Goal: Information Seeking & Learning: Find specific fact

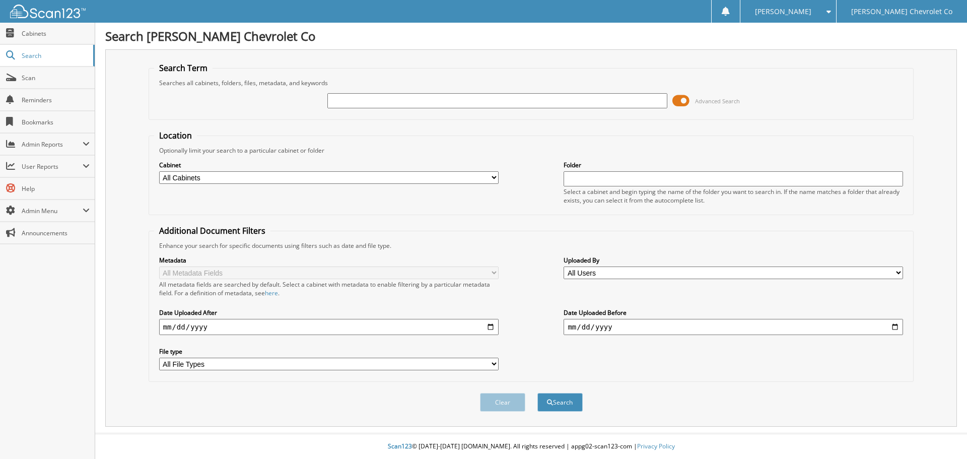
click at [439, 103] on input "text" at bounding box center [497, 100] width 340 height 15
paste input "5044591"
type input "5044591"
click at [564, 404] on button "Search" at bounding box center [560, 402] width 45 height 19
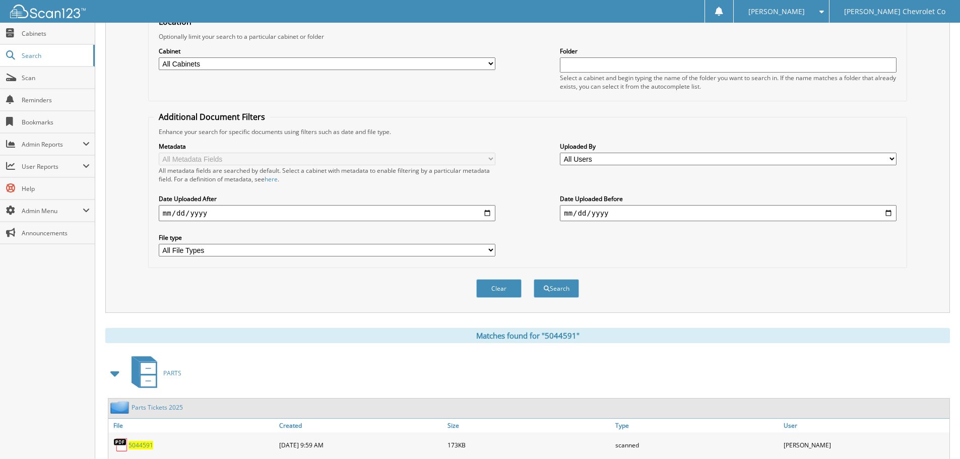
scroll to position [160, 0]
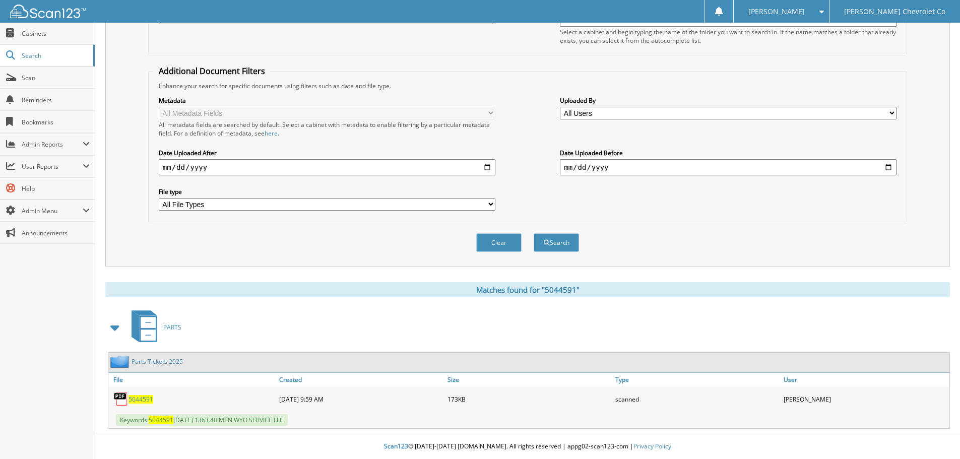
click at [141, 401] on span "5044591" at bounding box center [140, 399] width 25 height 9
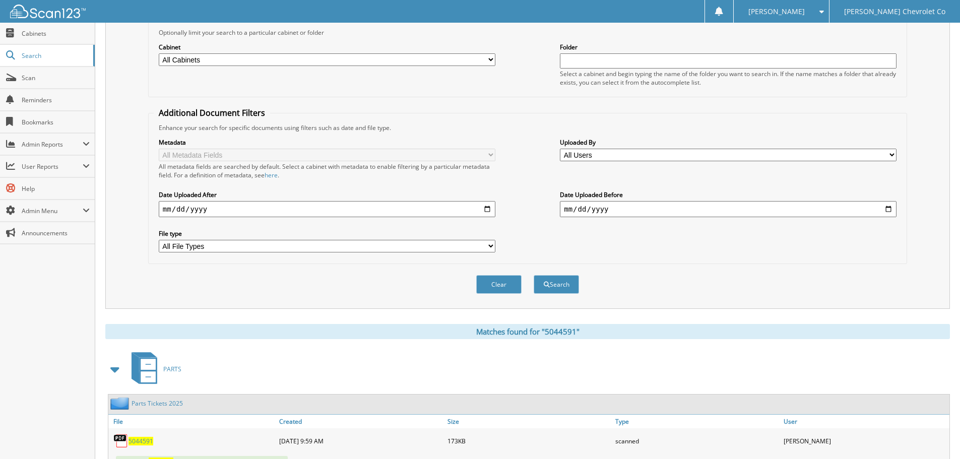
scroll to position [0, 0]
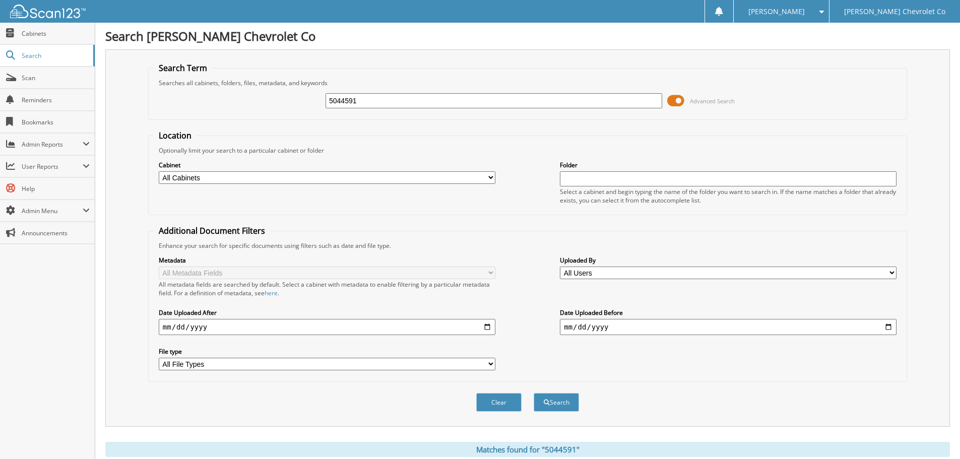
drag, startPoint x: 414, startPoint y: 103, endPoint x: 270, endPoint y: 117, distance: 144.3
click at [270, 117] on fieldset "Search Term Searches all cabinets, folders, files, metadata, and keywords 50445…" at bounding box center [527, 90] width 759 height 57
paste input "5044609"
type input "5044609"
click at [534, 393] on button "Search" at bounding box center [556, 402] width 45 height 19
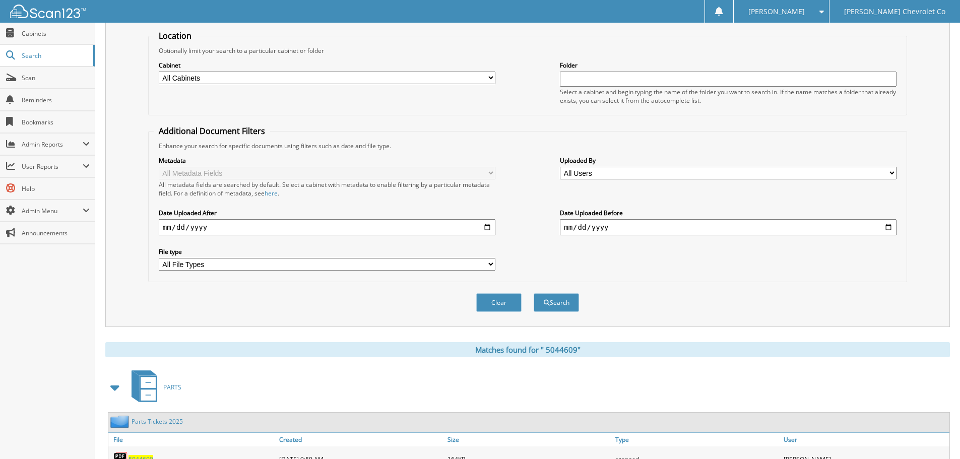
scroll to position [160, 0]
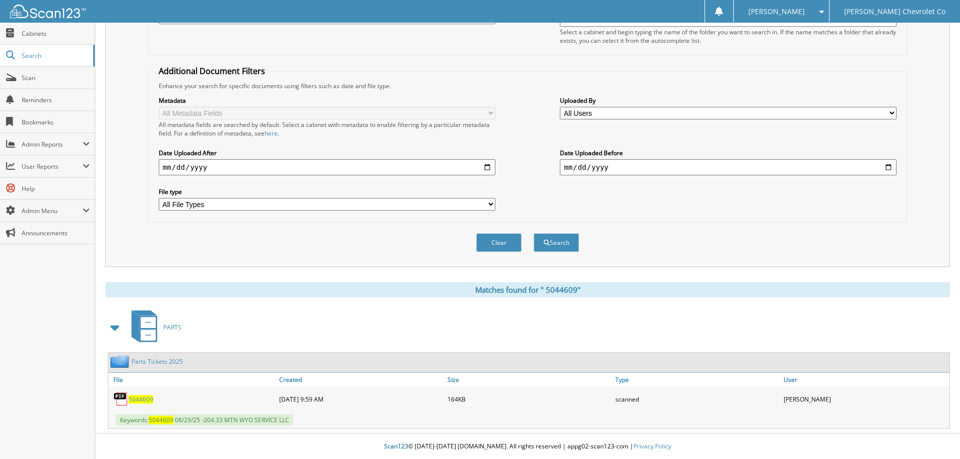
click at [144, 394] on div "5 0 4 4 6 0 9" at bounding box center [192, 399] width 168 height 20
click at [143, 400] on span "5 0 4 4 6 0 9" at bounding box center [140, 399] width 25 height 9
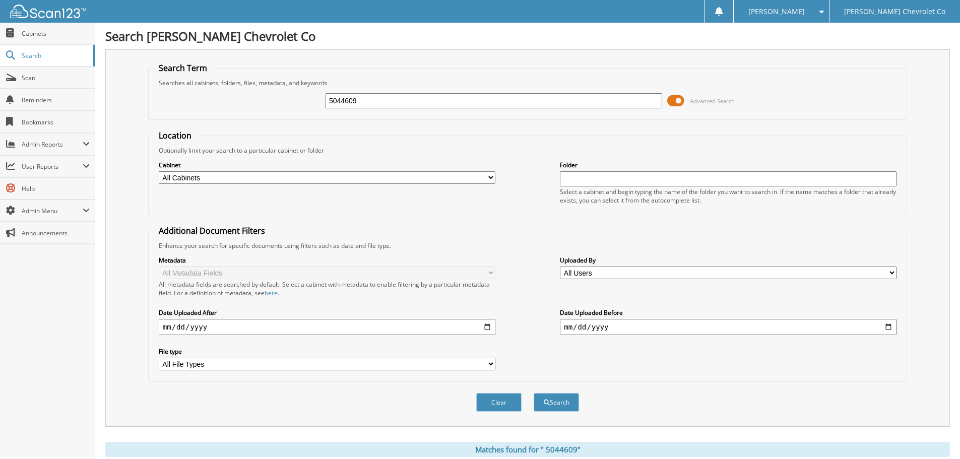
drag, startPoint x: 390, startPoint y: 103, endPoint x: 281, endPoint y: 112, distance: 109.2
click at [284, 112] on div "5044609 Advanced Search" at bounding box center [528, 100] width 748 height 27
paste input "5044616"
type input "5044616"
click at [549, 399] on button "Search" at bounding box center [556, 402] width 45 height 19
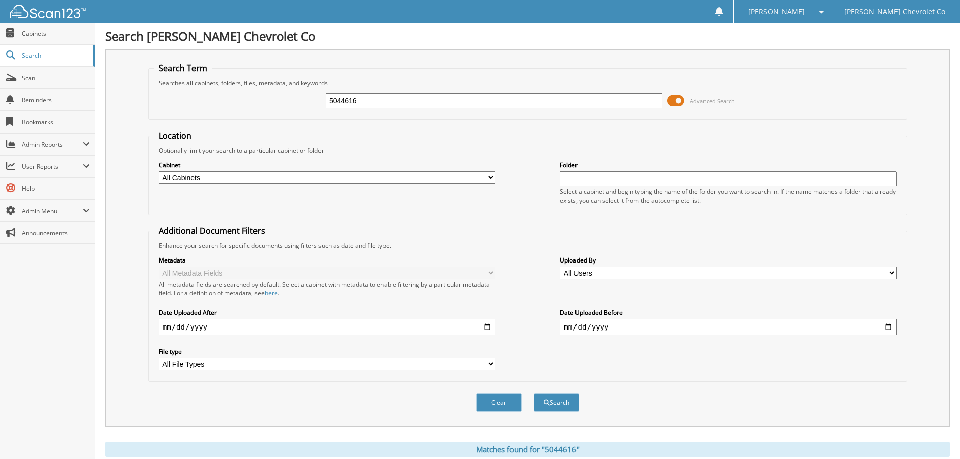
scroll to position [160, 0]
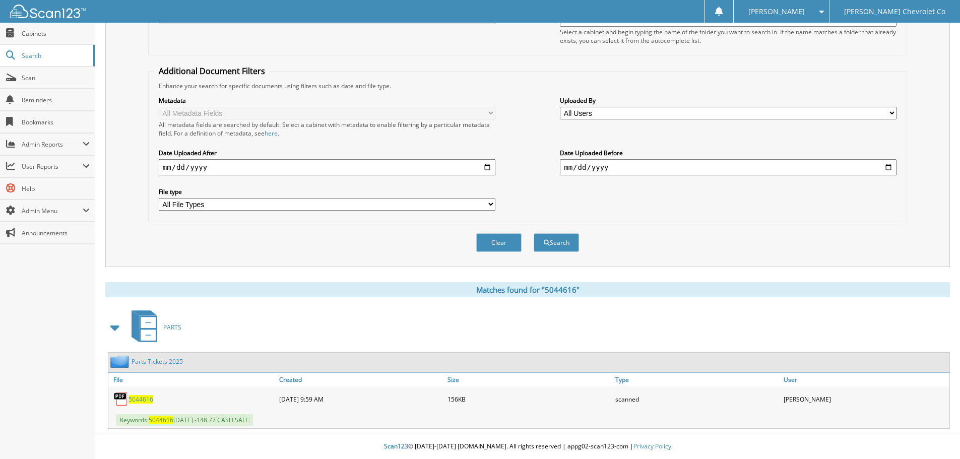
click at [140, 401] on span "5044616" at bounding box center [140, 399] width 25 height 9
